Goal: Task Accomplishment & Management: Use online tool/utility

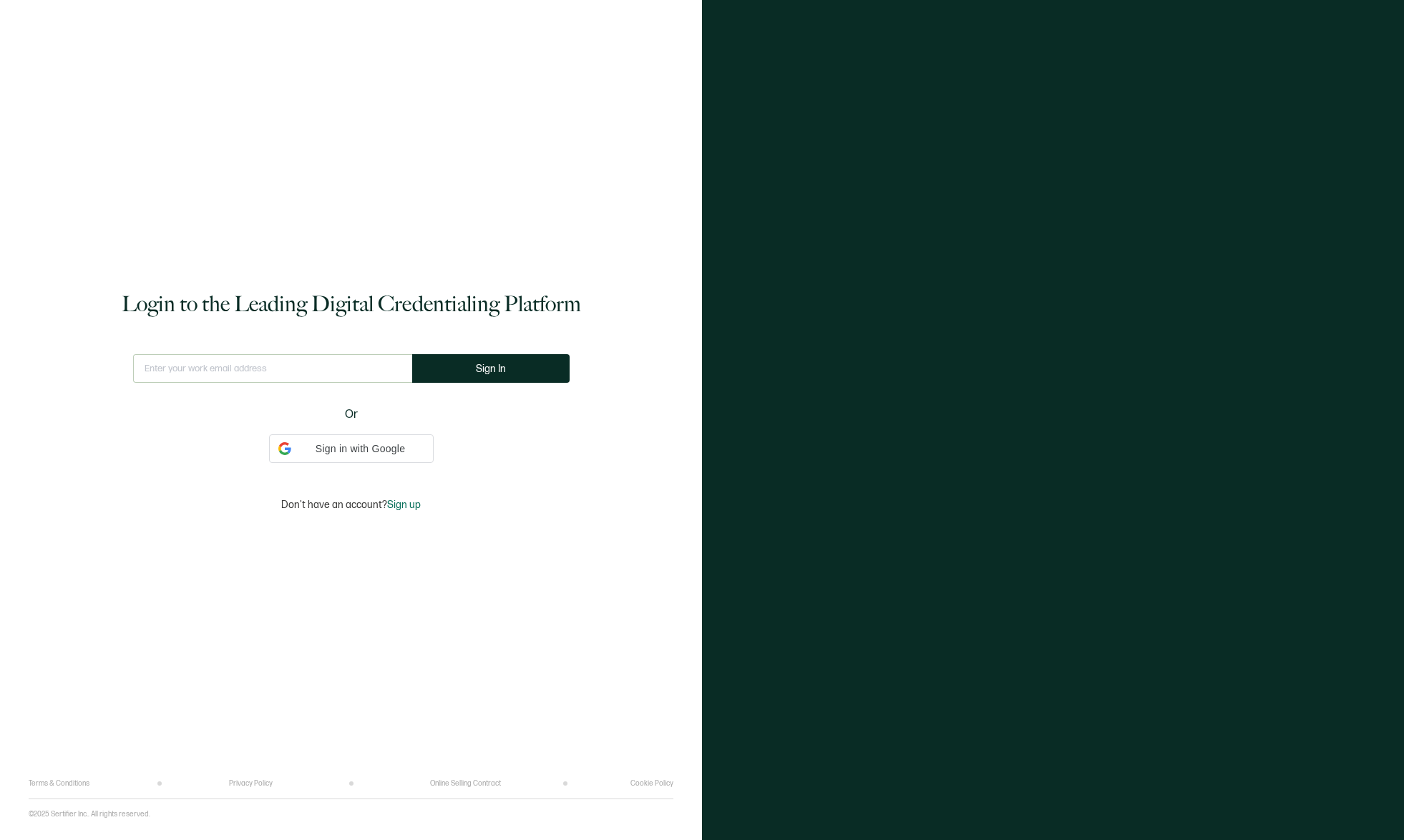
type input "[EMAIL_ADDRESS][DOMAIN_NAME]"
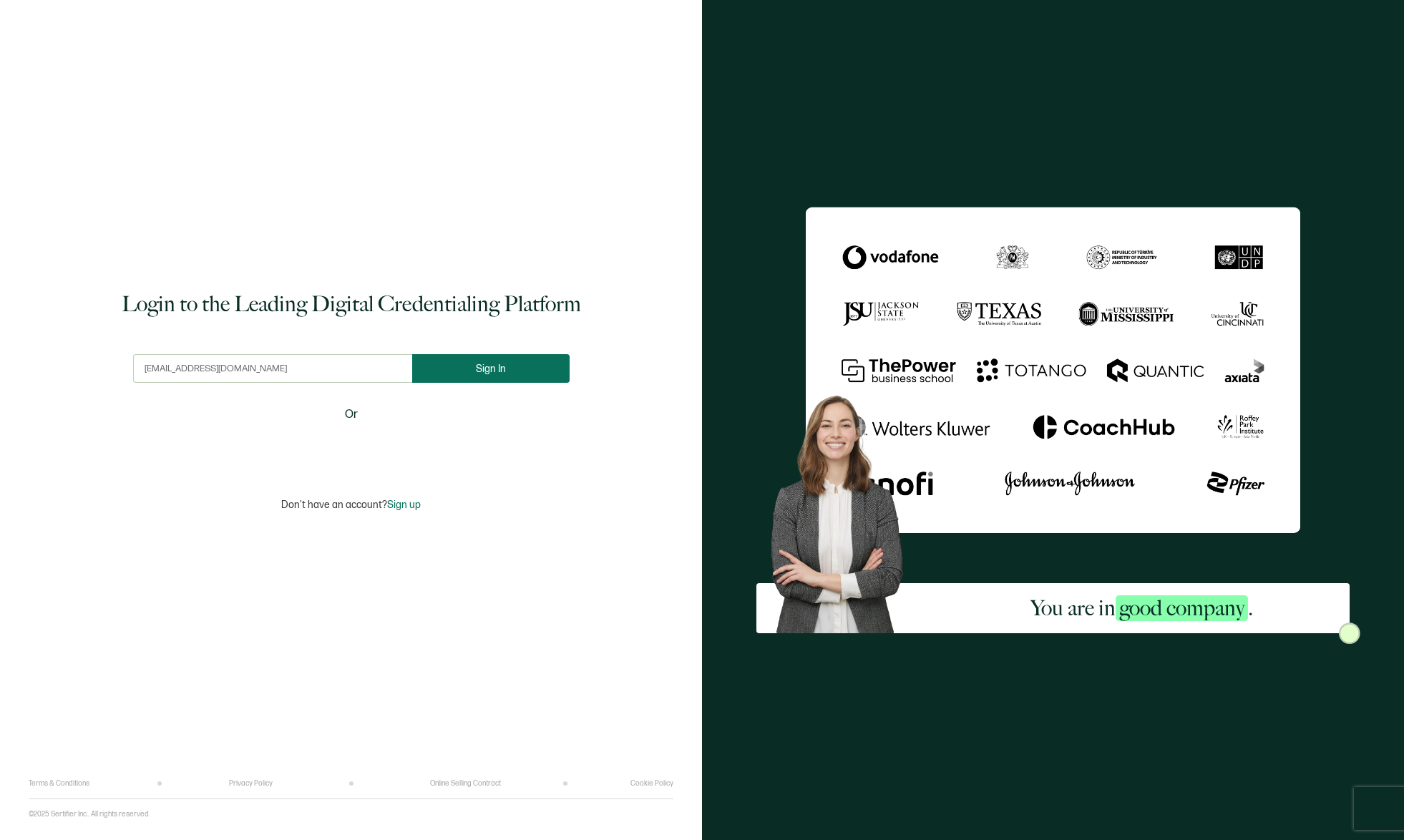
click at [511, 372] on button "Sign In" at bounding box center [490, 368] width 157 height 29
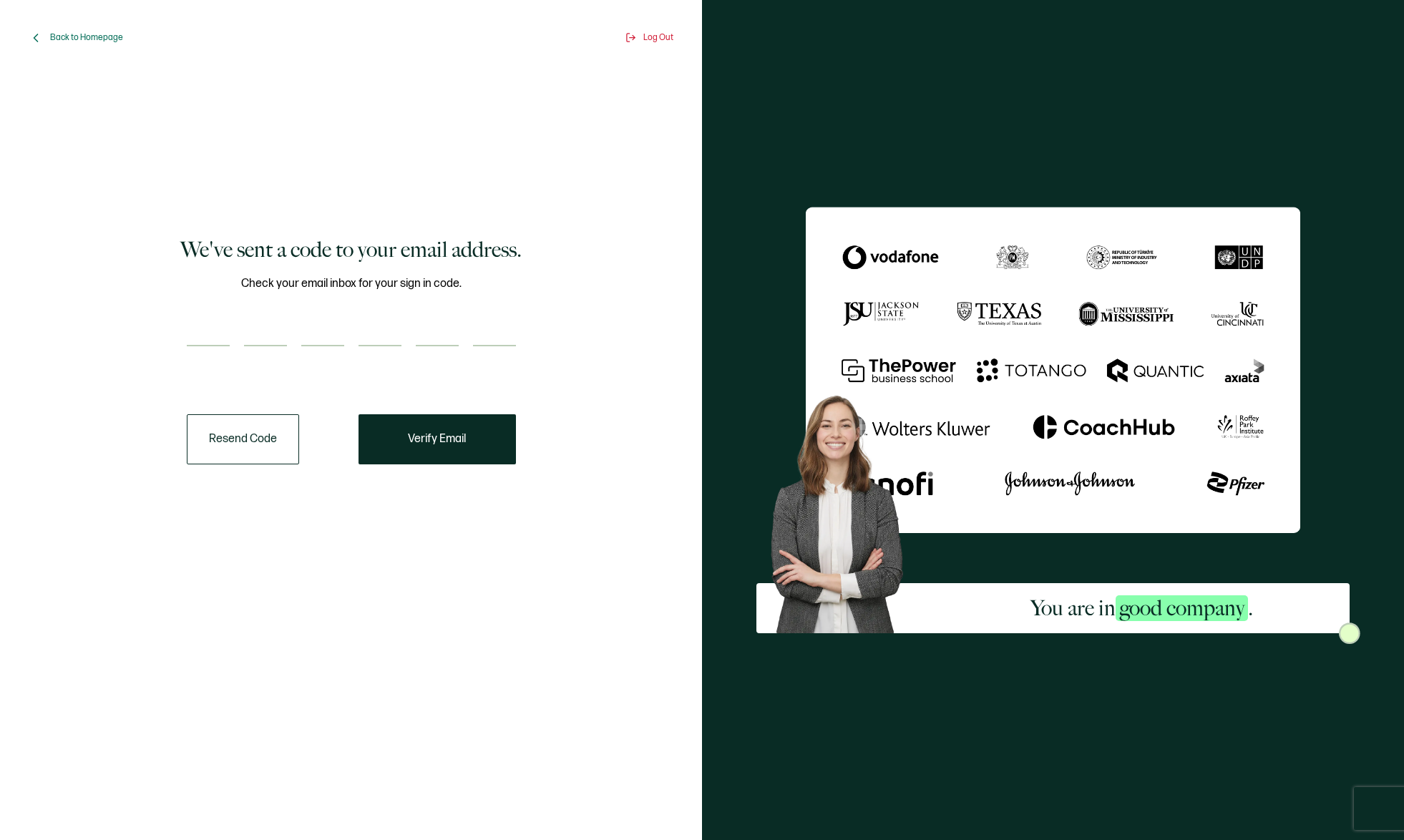
click at [213, 334] on input "number" at bounding box center [208, 332] width 43 height 29
paste input "9"
type input "9"
type input "6"
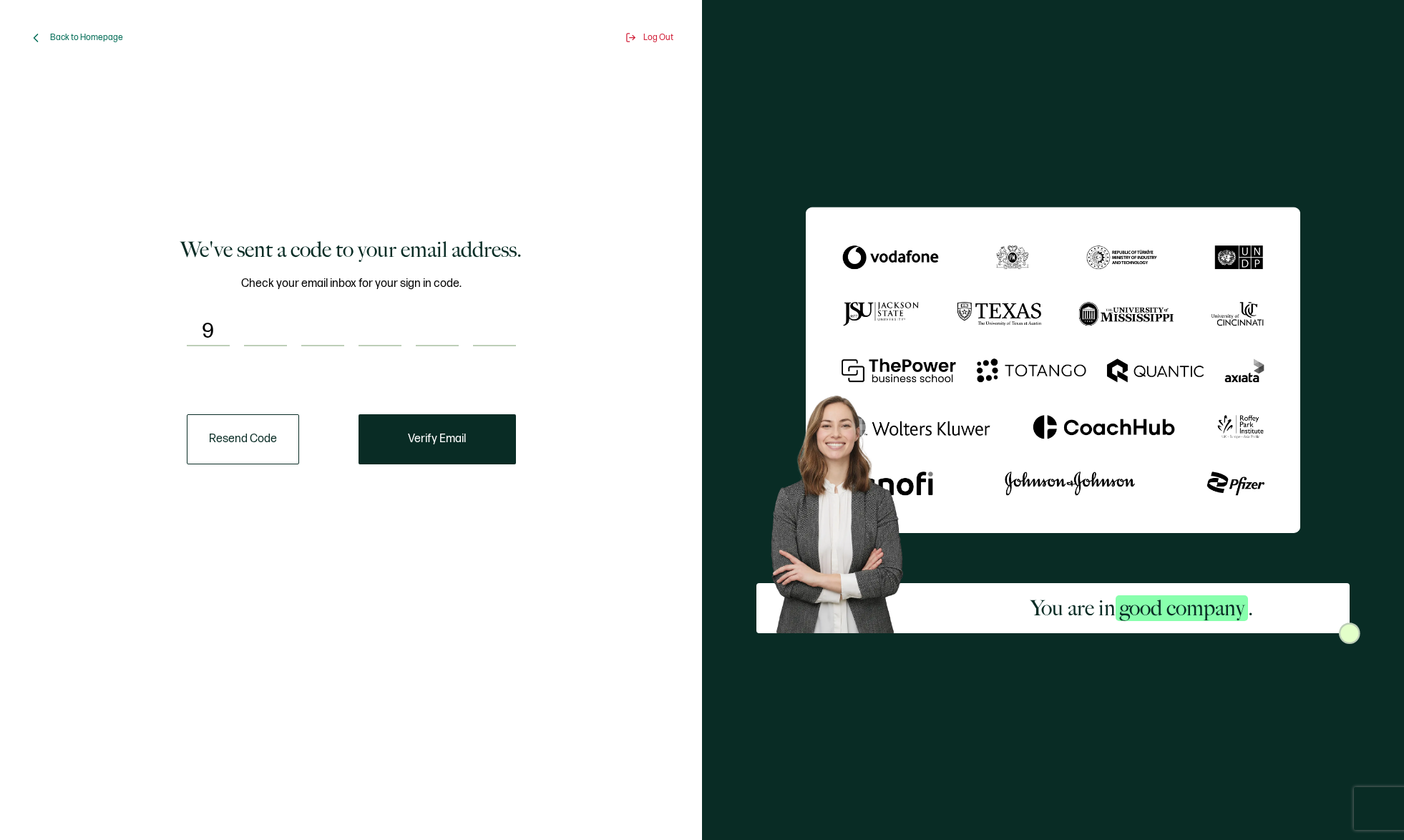
type input "7"
type input "9"
click at [446, 443] on span "Verify Email" at bounding box center [437, 439] width 58 height 11
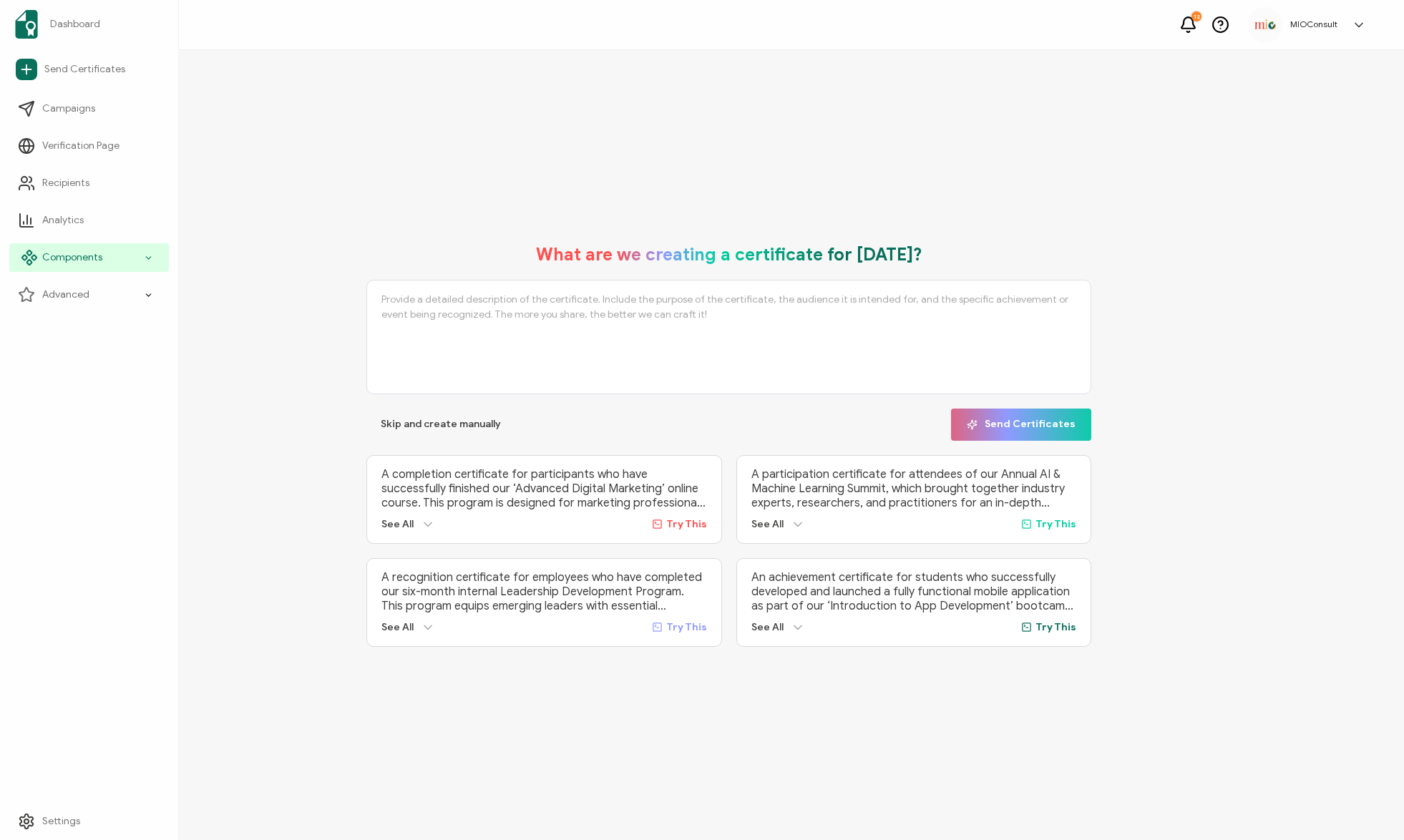
click at [155, 260] on div "Components" at bounding box center [89, 257] width 159 height 29
click at [125, 293] on span "Credential Designs" at bounding box center [95, 294] width 88 height 14
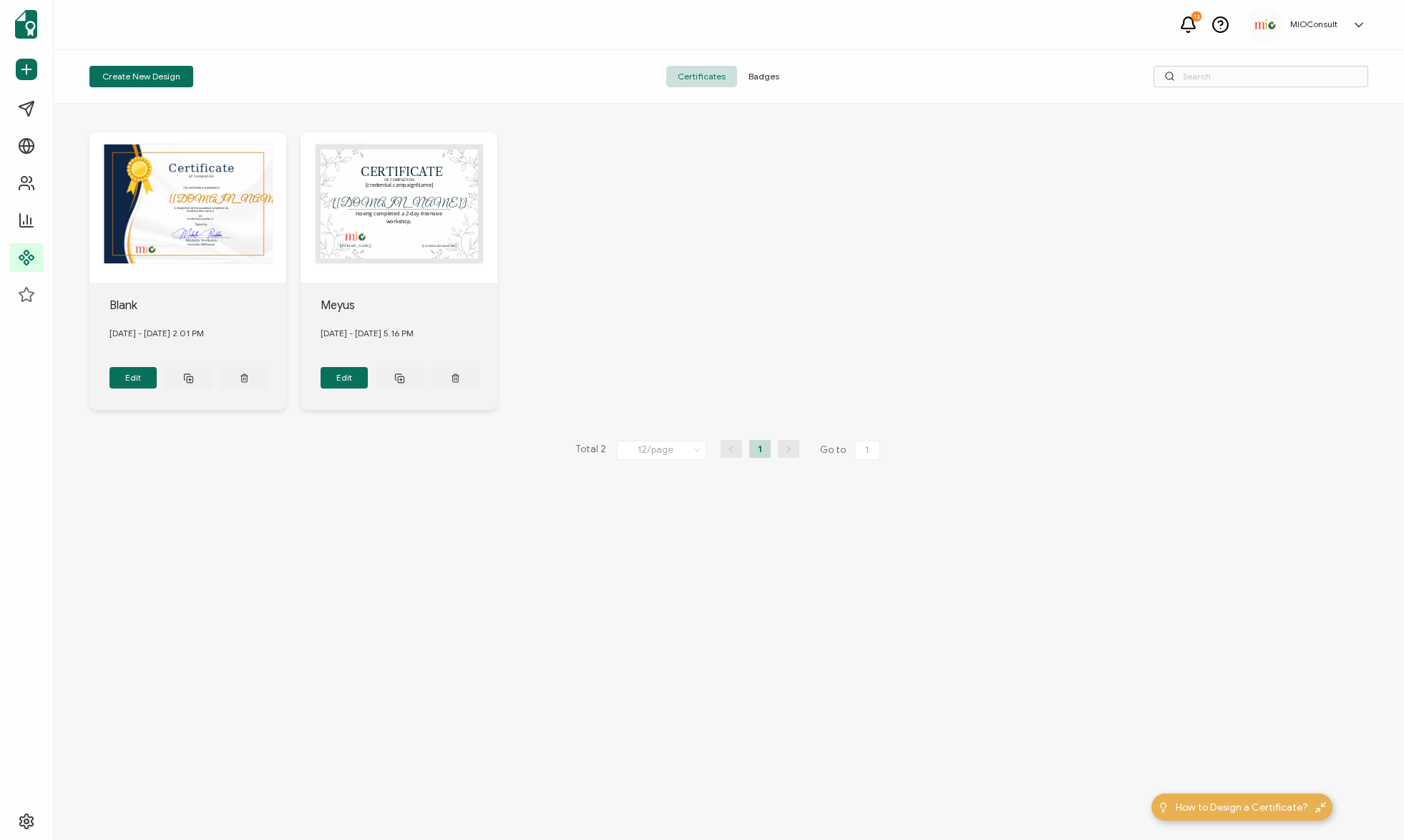
click at [170, 202] on div "The recipient’s full name, which will be automatically filled based on the info…" at bounding box center [187, 207] width 197 height 150
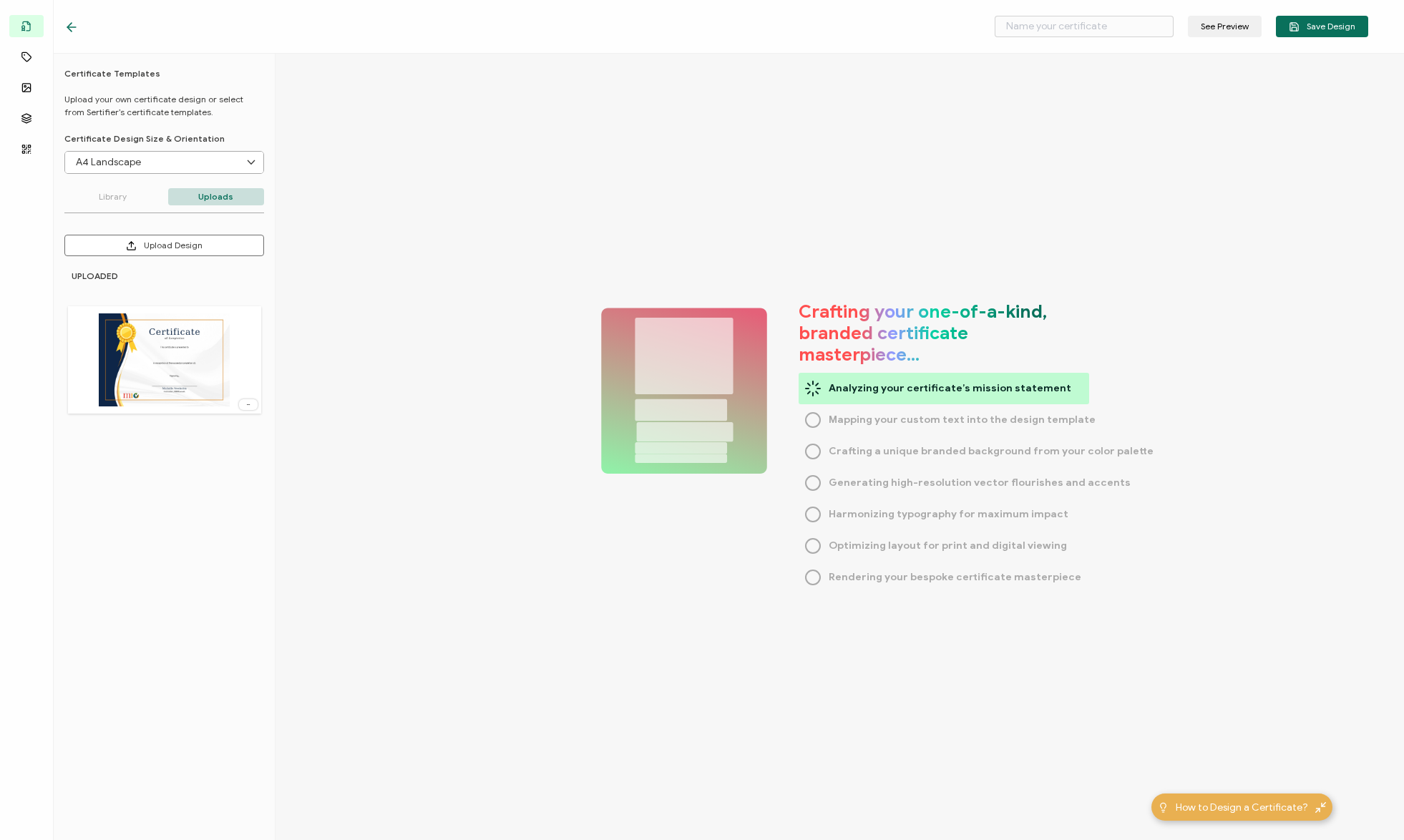
type input "Blank"
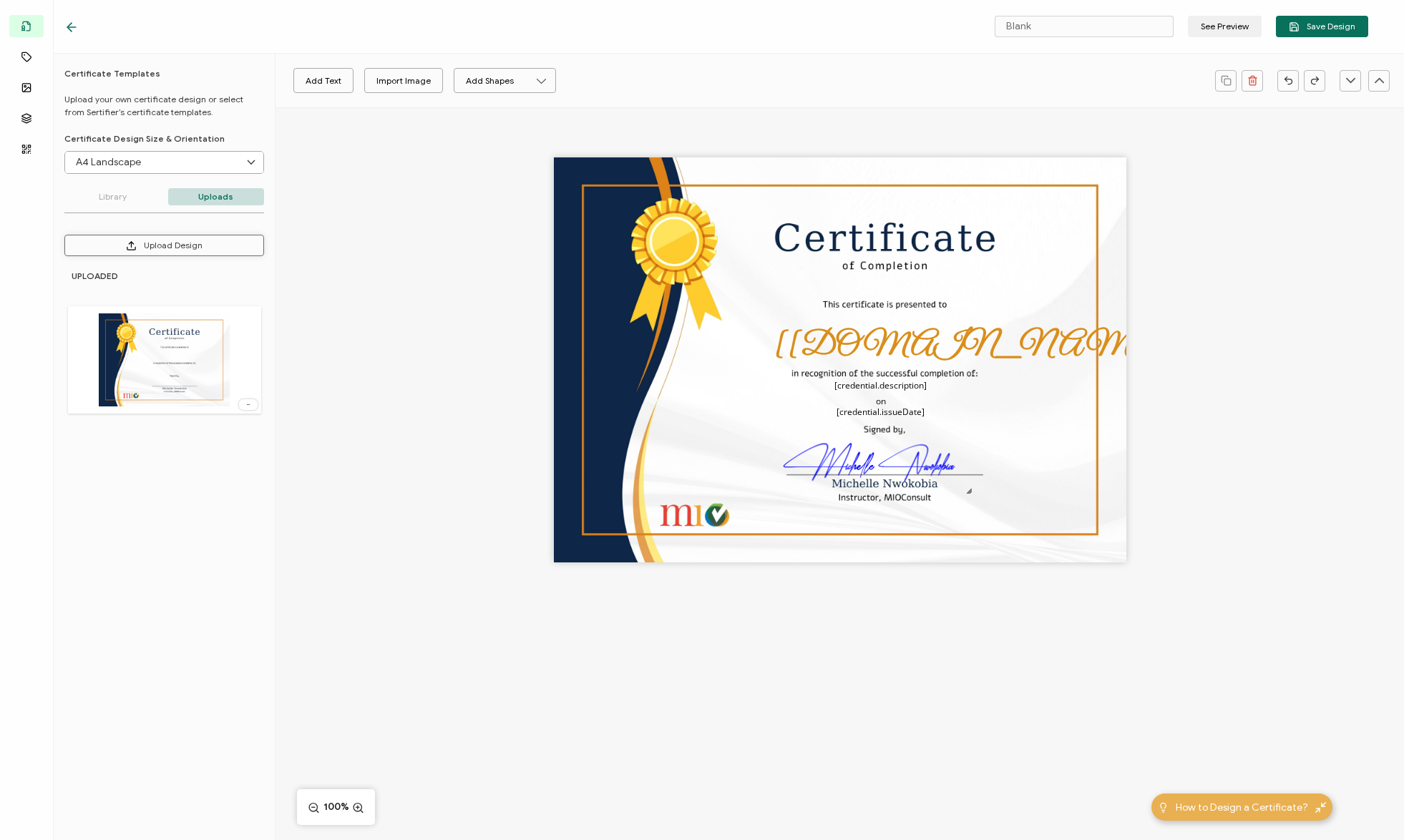
click at [198, 249] on button "Upload Design" at bounding box center [164, 245] width 199 height 21
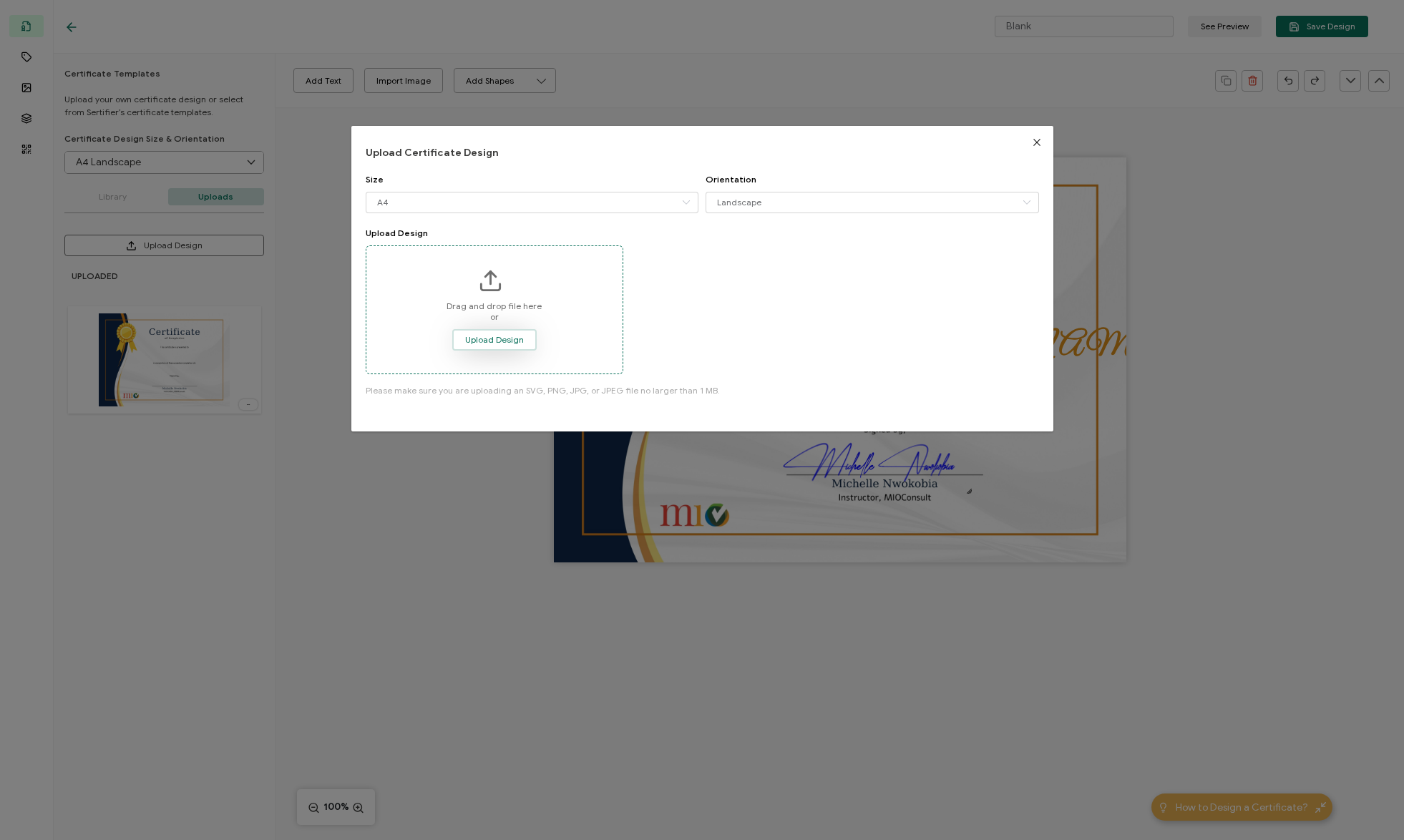
click at [508, 344] on span "Upload Design" at bounding box center [494, 339] width 59 height 8
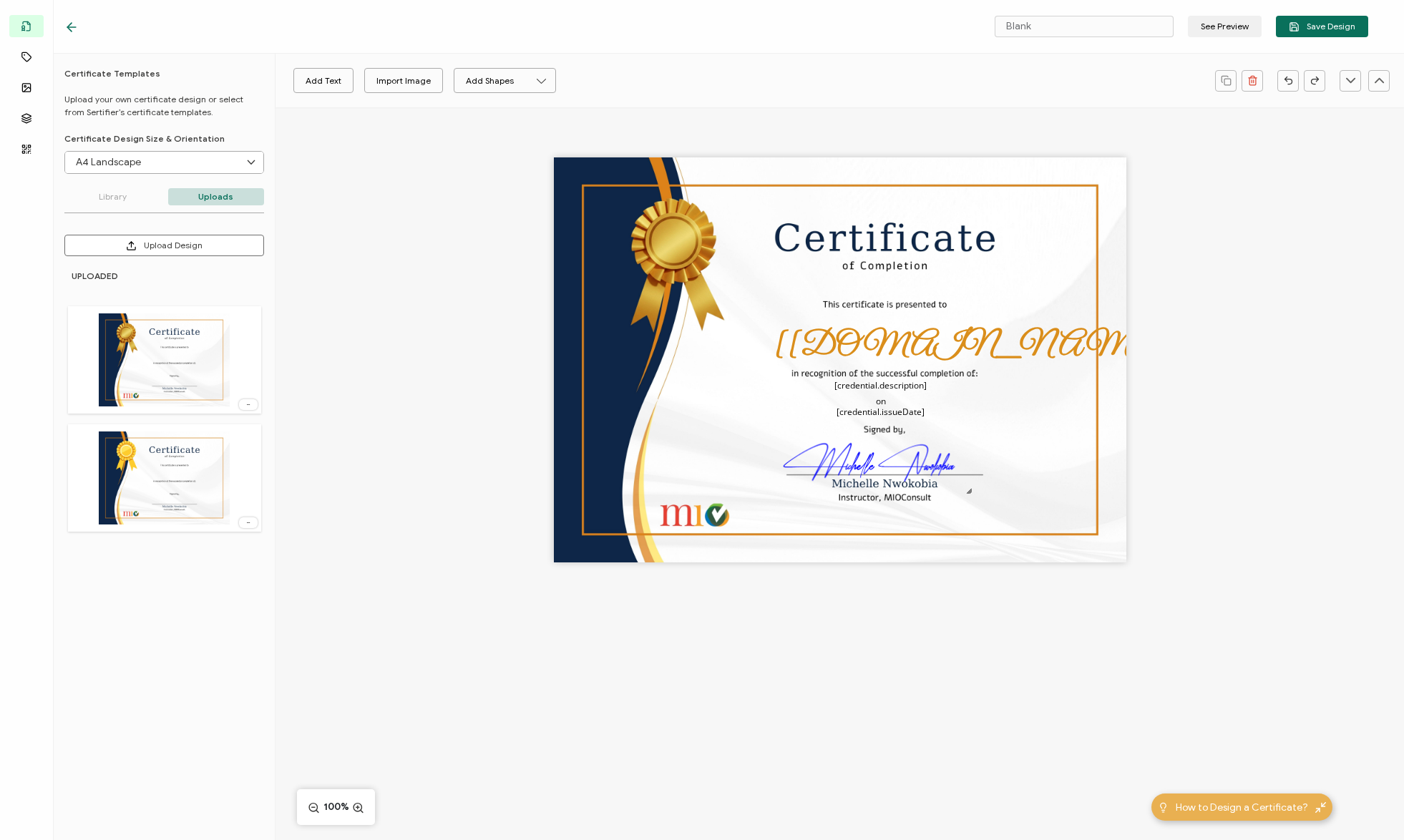
click at [206, 489] on img at bounding box center [164, 478] width 131 height 93
click at [211, 359] on img at bounding box center [164, 359] width 131 height 93
click at [250, 522] on icon at bounding box center [248, 522] width 14 height 4
click at [236, 553] on span "Delete Image" at bounding box center [225, 554] width 54 height 11
click at [1302, 21] on span "Save Design" at bounding box center [1321, 27] width 66 height 11
